Goal: Entertainment & Leisure: Browse casually

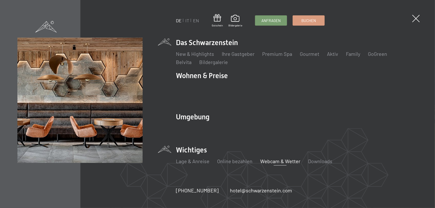
click at [276, 158] on link "Webcam & Wetter" at bounding box center [280, 161] width 40 height 6
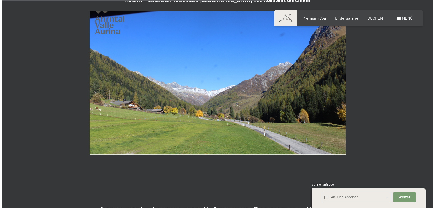
scroll to position [1122, 0]
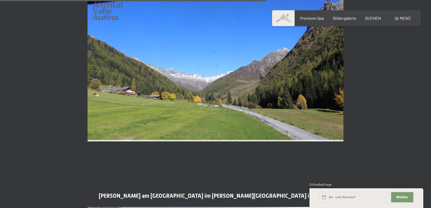
click at [402, 17] on span "Menü" at bounding box center [405, 18] width 11 height 5
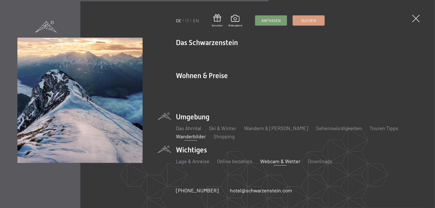
click at [188, 133] on link "Wanderbilder" at bounding box center [191, 136] width 30 height 6
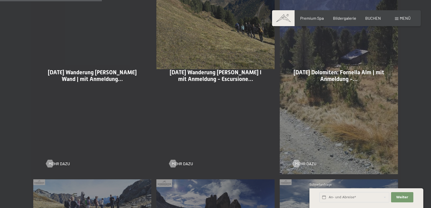
scroll to position [409, 0]
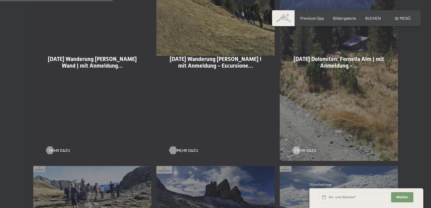
click at [175, 150] on div at bounding box center [173, 150] width 4 height 8
click at [55, 151] on span "Mehr dazu" at bounding box center [64, 150] width 21 height 6
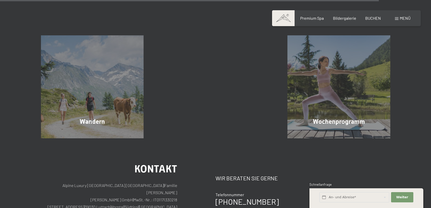
scroll to position [1432, 0]
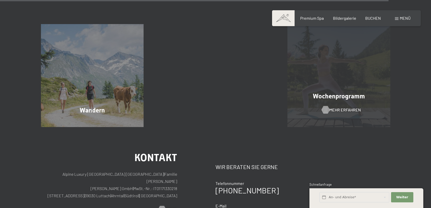
click at [327, 111] on div at bounding box center [325, 110] width 4 height 8
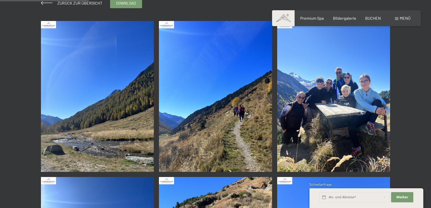
scroll to position [128, 0]
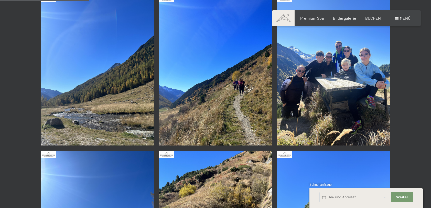
click at [119, 104] on img at bounding box center [97, 70] width 113 height 151
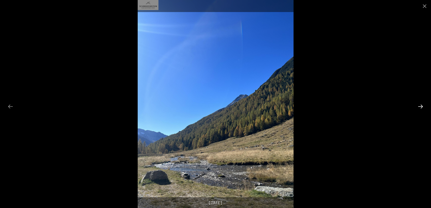
click at [420, 106] on button "Next slide" at bounding box center [420, 106] width 11 height 10
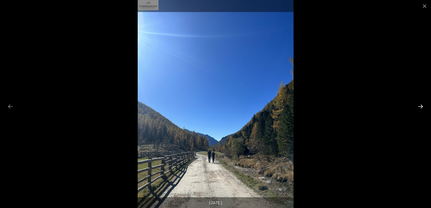
click at [420, 106] on button "Next slide" at bounding box center [420, 106] width 11 height 10
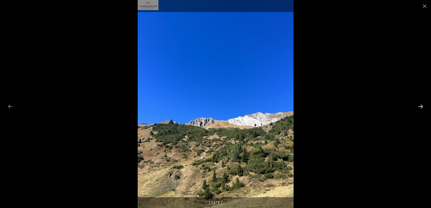
click at [420, 106] on button "Next slide" at bounding box center [420, 106] width 11 height 10
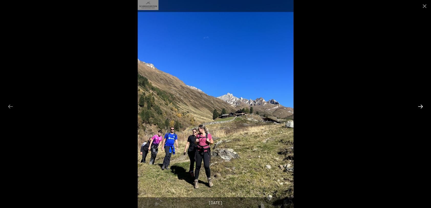
click at [420, 106] on button "Next slide" at bounding box center [420, 106] width 11 height 10
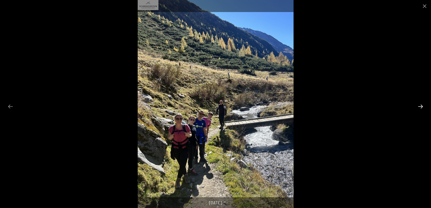
click at [420, 106] on button "Next slide" at bounding box center [420, 106] width 11 height 10
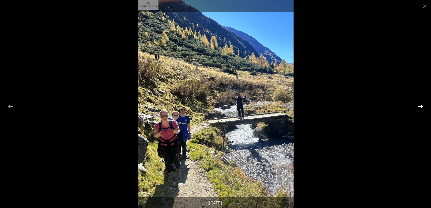
click at [420, 106] on button "Next slide" at bounding box center [420, 106] width 11 height 10
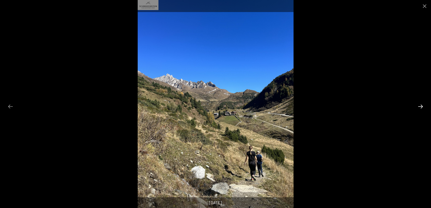
click at [420, 106] on button "Next slide" at bounding box center [420, 106] width 11 height 10
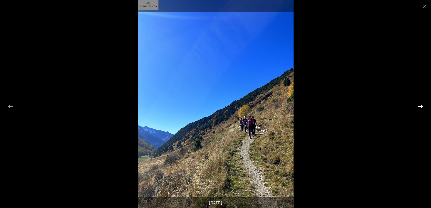
click at [420, 106] on button "Next slide" at bounding box center [420, 106] width 11 height 10
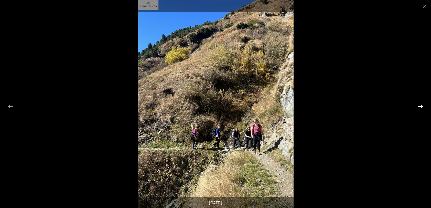
click at [420, 106] on button "Next slide" at bounding box center [420, 106] width 11 height 10
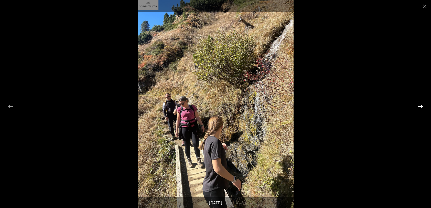
click at [420, 106] on button "Next slide" at bounding box center [420, 106] width 11 height 10
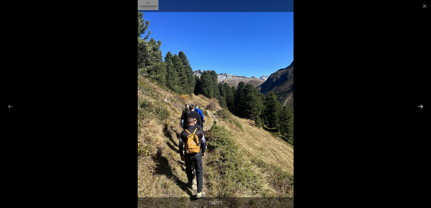
click at [420, 106] on button "Next slide" at bounding box center [420, 106] width 11 height 10
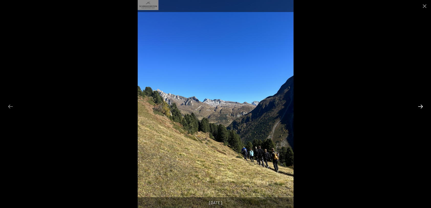
click at [420, 106] on button "Next slide" at bounding box center [420, 106] width 11 height 10
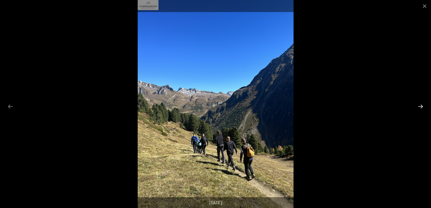
click at [420, 106] on button "Next slide" at bounding box center [420, 106] width 11 height 10
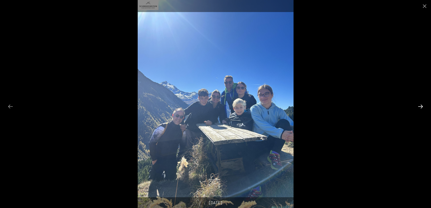
click at [420, 106] on button "Next slide" at bounding box center [420, 106] width 11 height 10
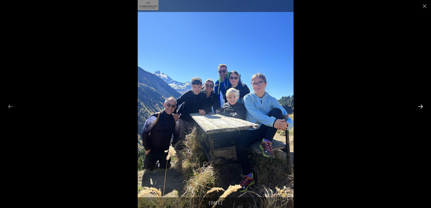
click at [420, 106] on button "Next slide" at bounding box center [420, 106] width 11 height 10
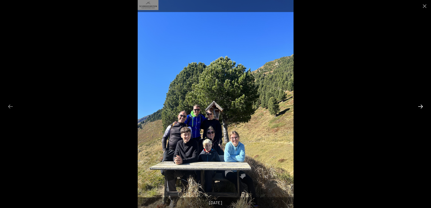
click at [420, 106] on button "Next slide" at bounding box center [420, 106] width 11 height 10
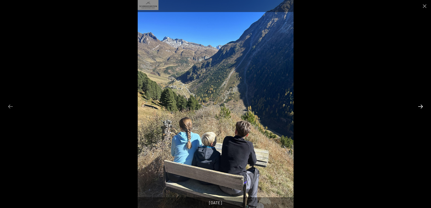
click at [420, 106] on button "Next slide" at bounding box center [420, 106] width 11 height 10
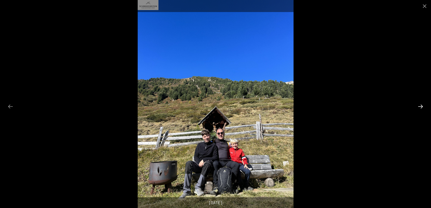
click at [420, 106] on button "Next slide" at bounding box center [420, 106] width 11 height 10
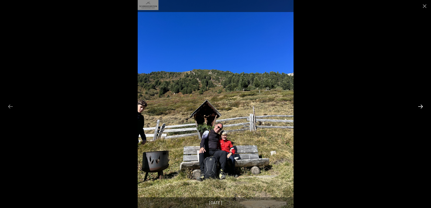
click at [420, 106] on button "Next slide" at bounding box center [420, 106] width 11 height 10
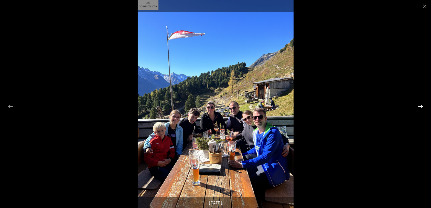
click at [420, 106] on button "Next slide" at bounding box center [420, 106] width 11 height 10
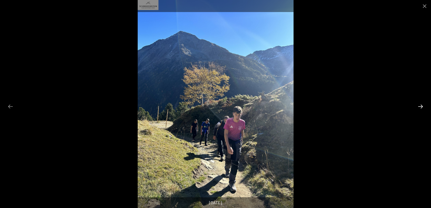
click at [420, 106] on button "Next slide" at bounding box center [420, 106] width 11 height 10
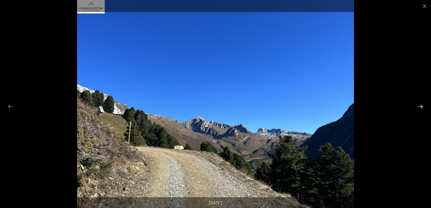
click at [420, 106] on button "Next slide" at bounding box center [420, 106] width 11 height 10
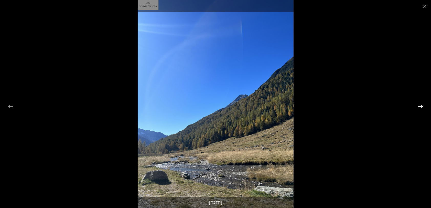
click at [420, 106] on button "Next slide" at bounding box center [420, 106] width 11 height 10
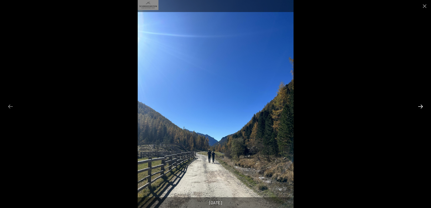
click at [420, 106] on button "Next slide" at bounding box center [420, 106] width 11 height 10
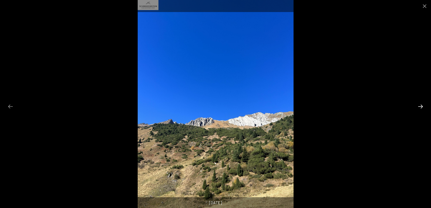
click at [420, 106] on button "Next slide" at bounding box center [420, 106] width 11 height 10
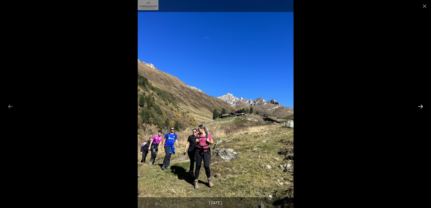
click at [420, 106] on button "Next slide" at bounding box center [420, 106] width 11 height 10
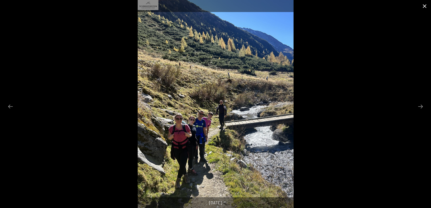
click at [423, 6] on button "Close gallery" at bounding box center [424, 6] width 13 height 12
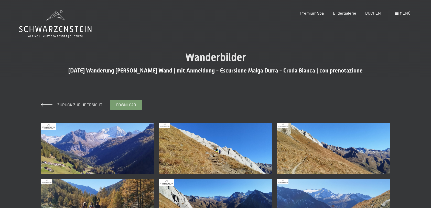
click at [134, 163] on img at bounding box center [97, 148] width 113 height 51
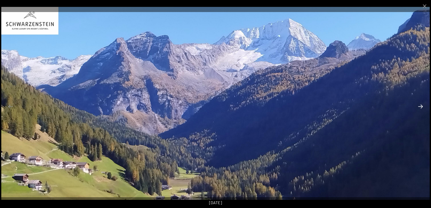
click at [419, 106] on button "Next slide" at bounding box center [420, 106] width 11 height 10
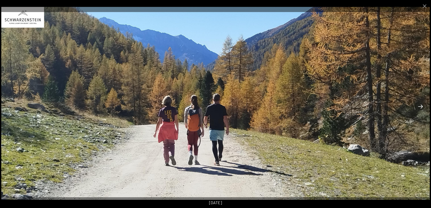
click at [419, 106] on button "Next slide" at bounding box center [420, 106] width 11 height 10
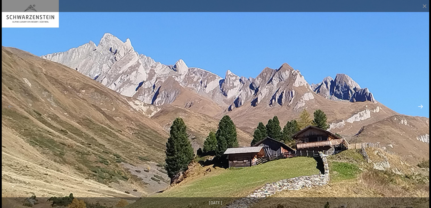
click at [419, 106] on button "Next slide" at bounding box center [420, 106] width 11 height 10
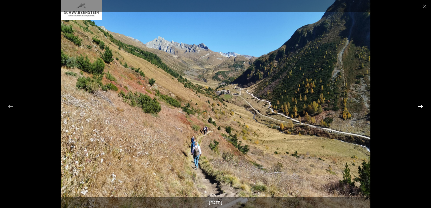
click at [419, 106] on button "Next slide" at bounding box center [420, 106] width 11 height 10
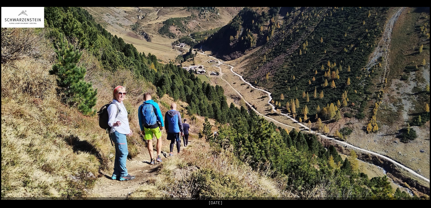
click at [419, 106] on button "Next slide" at bounding box center [422, 106] width 11 height 10
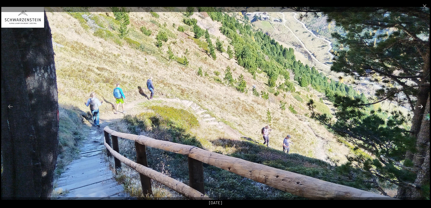
click at [419, 106] on button "Next slide" at bounding box center [420, 106] width 11 height 10
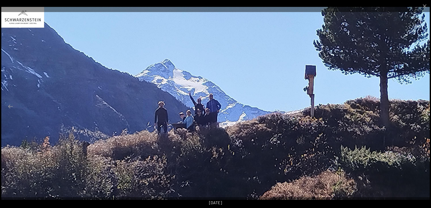
click at [419, 106] on button "Next slide" at bounding box center [420, 106] width 11 height 10
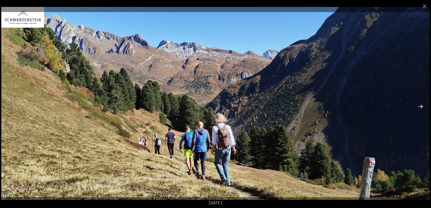
click at [419, 106] on button "Next slide" at bounding box center [420, 106] width 11 height 10
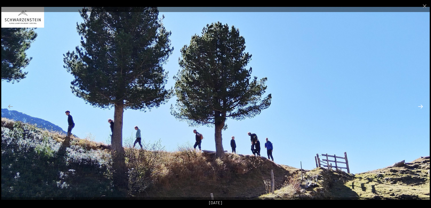
click at [419, 106] on button "Next slide" at bounding box center [420, 106] width 11 height 10
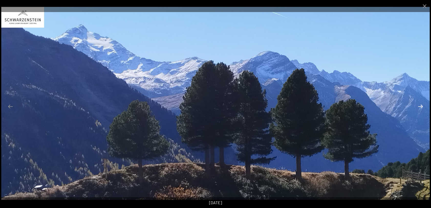
click at [419, 106] on button "Next slide" at bounding box center [420, 106] width 11 height 10
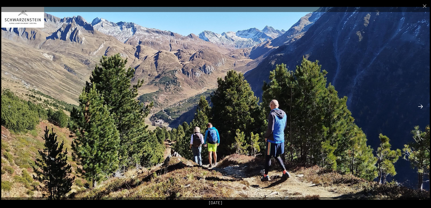
click at [419, 106] on button "Next slide" at bounding box center [420, 106] width 11 height 10
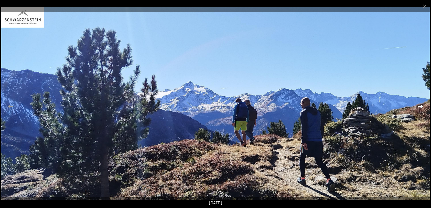
click at [419, 106] on button "Next slide" at bounding box center [420, 106] width 11 height 10
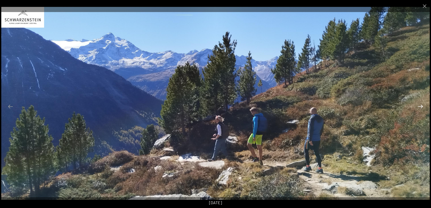
click at [419, 106] on button "Next slide" at bounding box center [420, 106] width 11 height 10
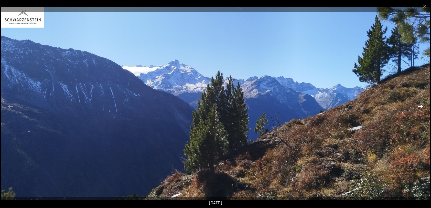
click at [419, 106] on button "Next slide" at bounding box center [420, 106] width 11 height 10
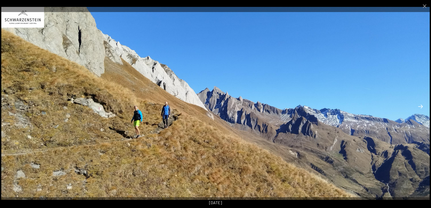
click at [419, 106] on button "Next slide" at bounding box center [420, 106] width 11 height 10
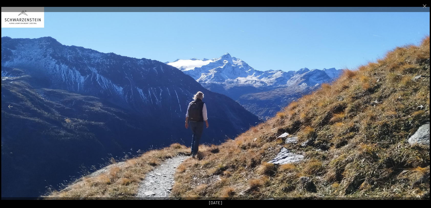
click at [419, 106] on button "Next slide" at bounding box center [420, 106] width 11 height 10
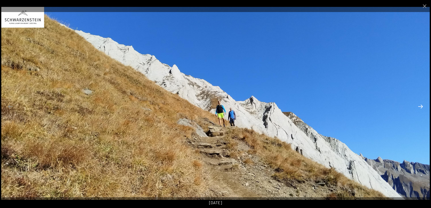
click at [419, 106] on button "Next slide" at bounding box center [420, 106] width 11 height 10
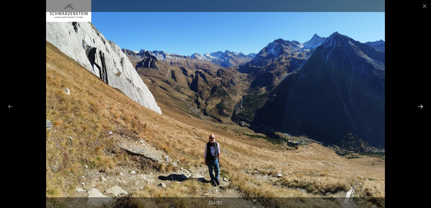
click at [419, 106] on button "Next slide" at bounding box center [420, 106] width 11 height 10
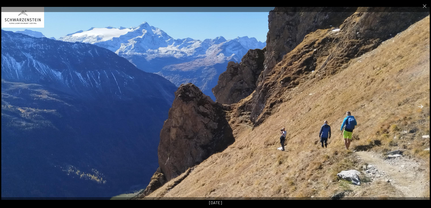
click at [419, 106] on button "Next slide" at bounding box center [420, 106] width 11 height 10
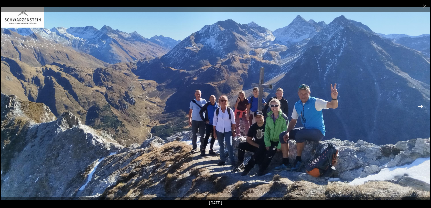
click at [420, 106] on button "Next slide" at bounding box center [420, 106] width 11 height 10
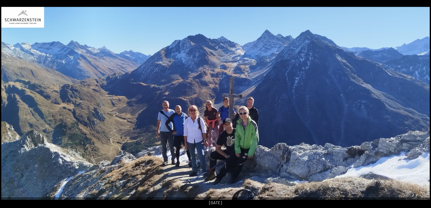
click at [420, 106] on button "Next slide" at bounding box center [422, 106] width 11 height 10
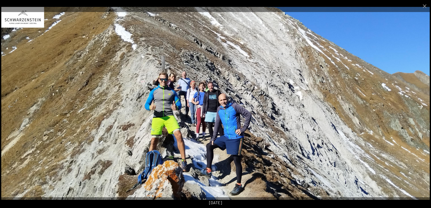
click at [420, 106] on button "Next slide" at bounding box center [420, 106] width 11 height 10
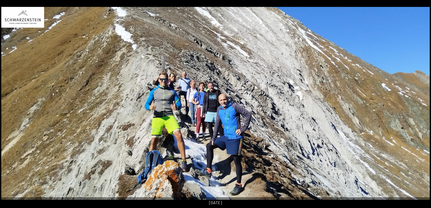
click at [420, 106] on button "Next slide" at bounding box center [422, 106] width 11 height 10
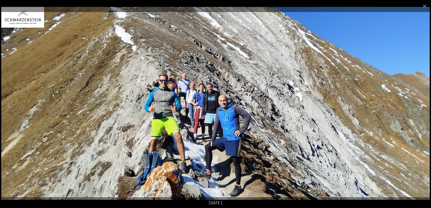
click at [420, 106] on button "Next slide" at bounding box center [420, 106] width 11 height 10
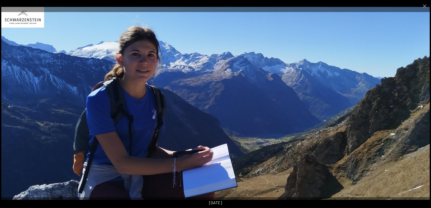
click at [420, 106] on button "Next slide" at bounding box center [420, 106] width 11 height 10
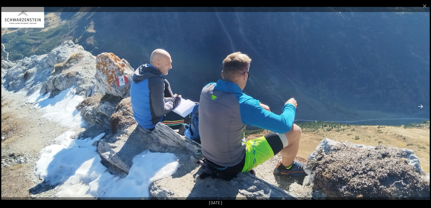
click at [420, 106] on button "Next slide" at bounding box center [420, 106] width 11 height 10
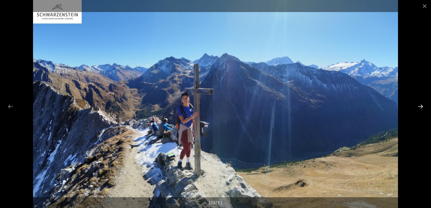
click at [420, 106] on button "Next slide" at bounding box center [420, 106] width 11 height 10
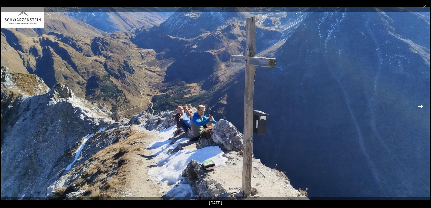
click at [420, 106] on button "Next slide" at bounding box center [420, 106] width 11 height 10
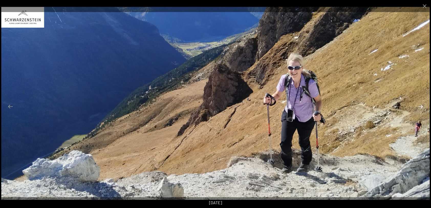
click at [420, 106] on button "Next slide" at bounding box center [420, 106] width 11 height 10
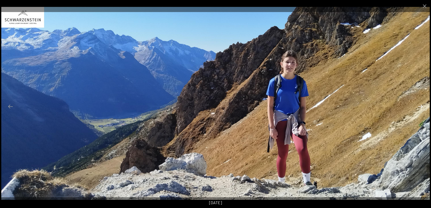
click at [420, 106] on button "Next slide" at bounding box center [420, 106] width 11 height 10
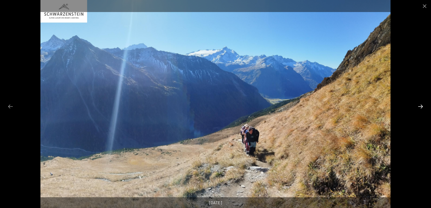
click at [420, 106] on button "Next slide" at bounding box center [420, 106] width 11 height 10
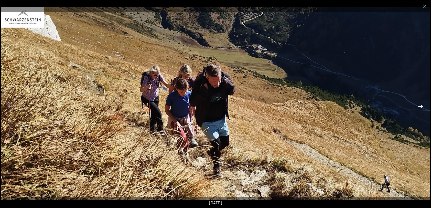
click at [420, 106] on button "Next slide" at bounding box center [420, 106] width 11 height 10
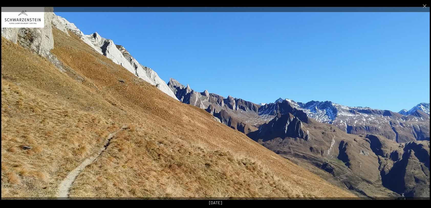
click at [420, 106] on button "Next slide" at bounding box center [420, 106] width 11 height 10
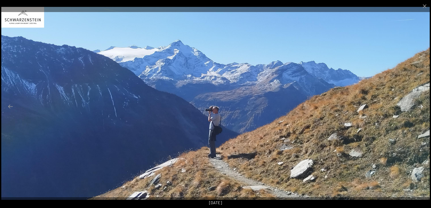
click at [420, 106] on button "Next slide" at bounding box center [420, 106] width 11 height 10
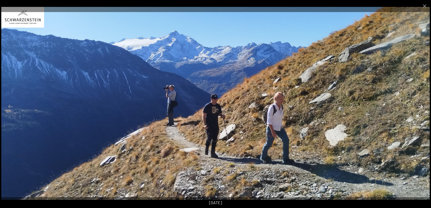
click at [420, 106] on button "Next slide" at bounding box center [420, 106] width 11 height 10
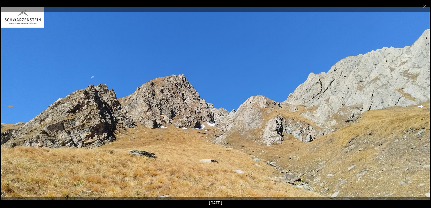
click at [420, 106] on button "Next slide" at bounding box center [420, 106] width 11 height 10
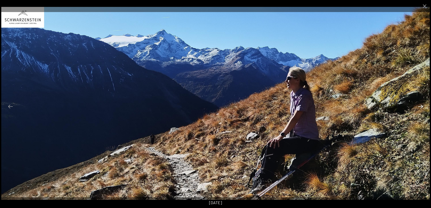
click at [420, 106] on button "Next slide" at bounding box center [420, 106] width 11 height 10
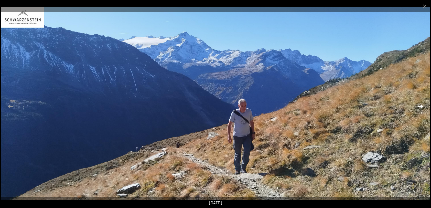
click at [420, 106] on button "Next slide" at bounding box center [420, 106] width 11 height 10
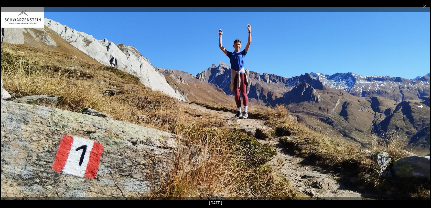
click at [420, 106] on button "Next slide" at bounding box center [420, 106] width 11 height 10
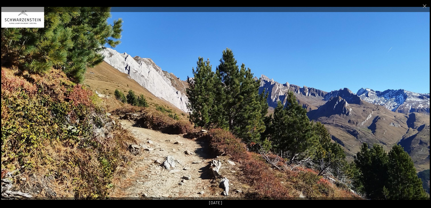
click at [420, 106] on button "Next slide" at bounding box center [420, 106] width 11 height 10
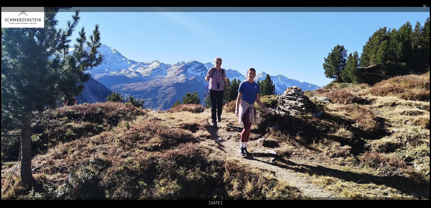
click at [420, 106] on button "Next slide" at bounding box center [420, 106] width 11 height 10
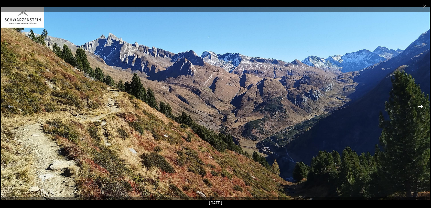
click at [420, 106] on button "Next slide" at bounding box center [420, 106] width 11 height 10
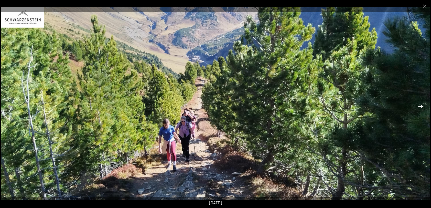
click at [420, 106] on button "Next slide" at bounding box center [420, 106] width 11 height 10
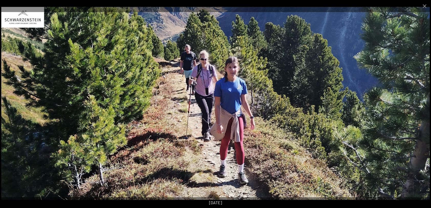
click at [420, 106] on button "Next slide" at bounding box center [420, 106] width 11 height 10
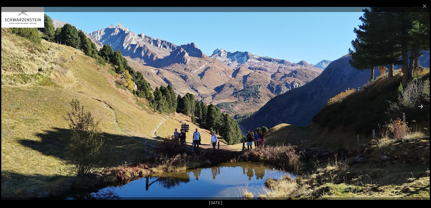
click at [420, 106] on button "Next slide" at bounding box center [420, 106] width 11 height 10
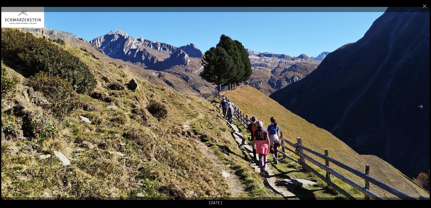
click at [8, 105] on button "Previous slide" at bounding box center [10, 106] width 11 height 10
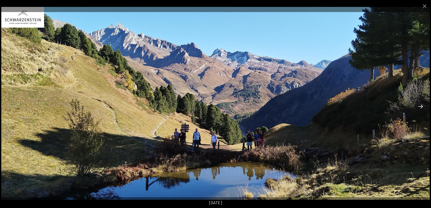
click at [419, 106] on button "Next slide" at bounding box center [420, 106] width 11 height 10
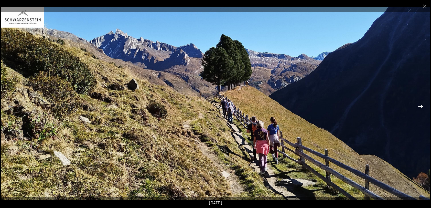
click at [419, 106] on button "Next slide" at bounding box center [420, 106] width 11 height 10
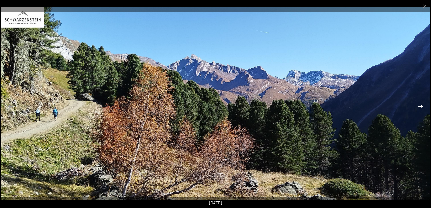
click at [419, 106] on button "Next slide" at bounding box center [420, 106] width 11 height 10
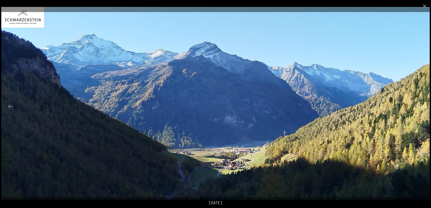
click at [419, 106] on button "Next slide" at bounding box center [420, 106] width 11 height 10
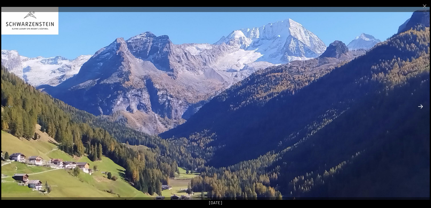
click at [419, 106] on button "Next slide" at bounding box center [420, 106] width 11 height 10
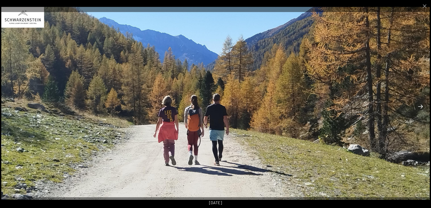
click at [419, 106] on button "Next slide" at bounding box center [420, 106] width 11 height 10
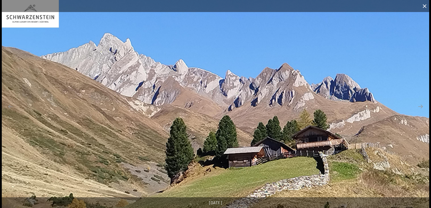
click at [426, 7] on button "Close gallery" at bounding box center [424, 6] width 13 height 12
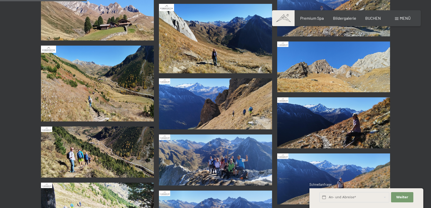
scroll to position [256, 0]
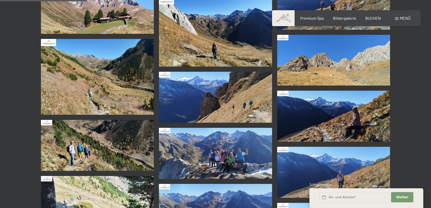
click at [215, 151] on img at bounding box center [215, 153] width 113 height 51
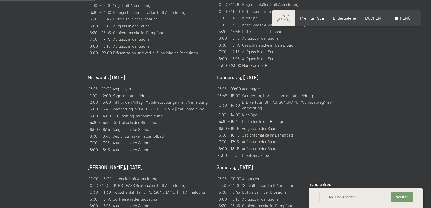
scroll to position [486, 0]
